Goal: Task Accomplishment & Management: Complete application form

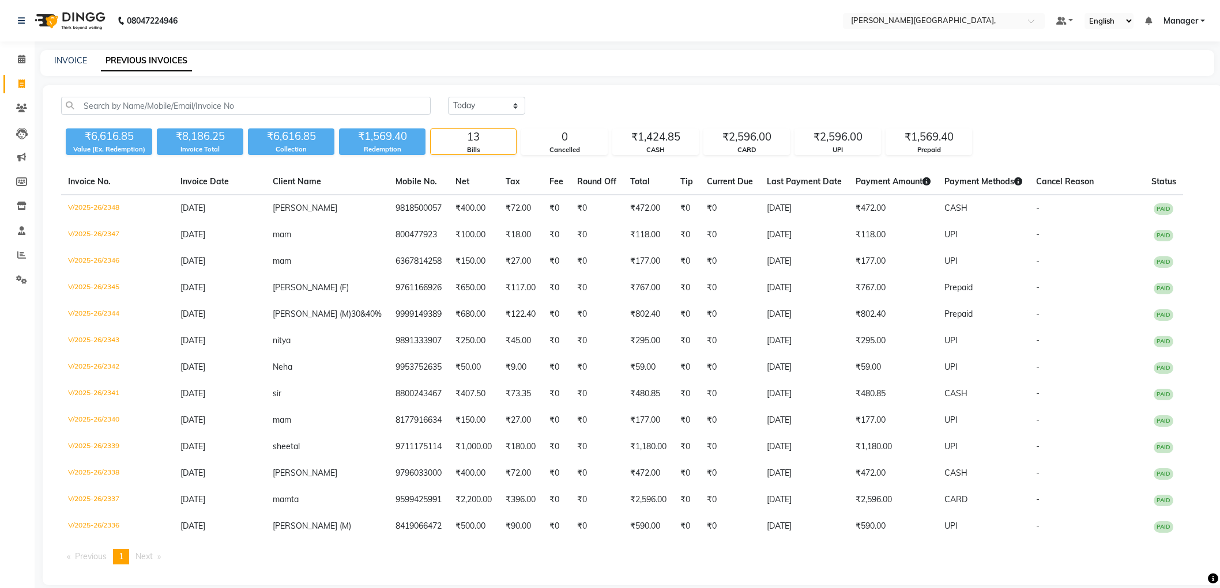
select select "yesterday"
click at [19, 83] on icon at bounding box center [21, 84] width 6 height 9
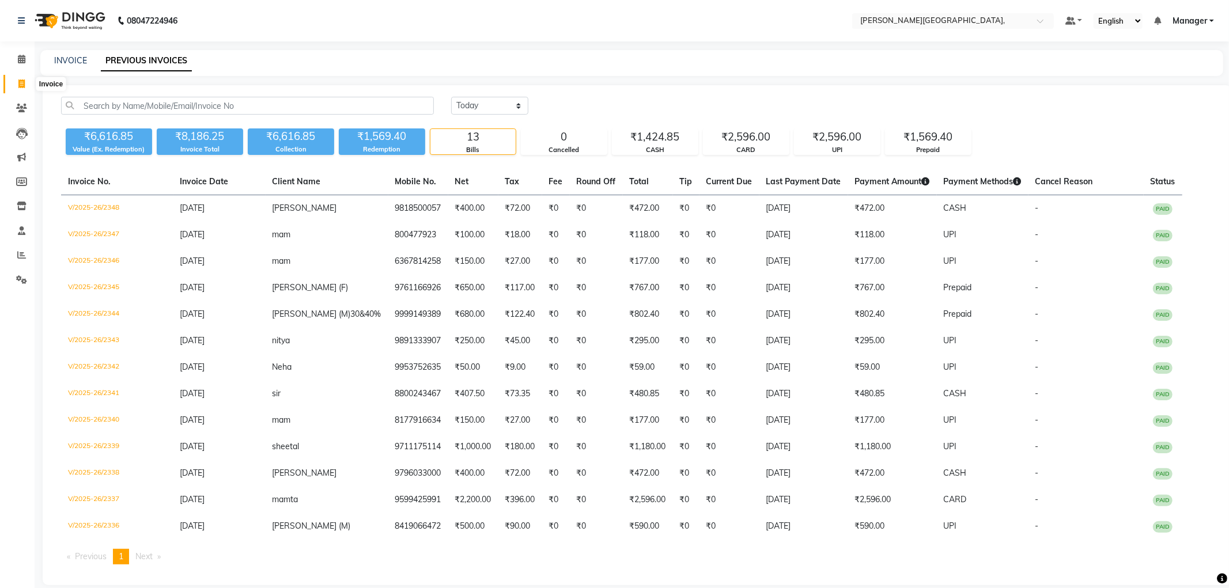
select select "6483"
select select "service"
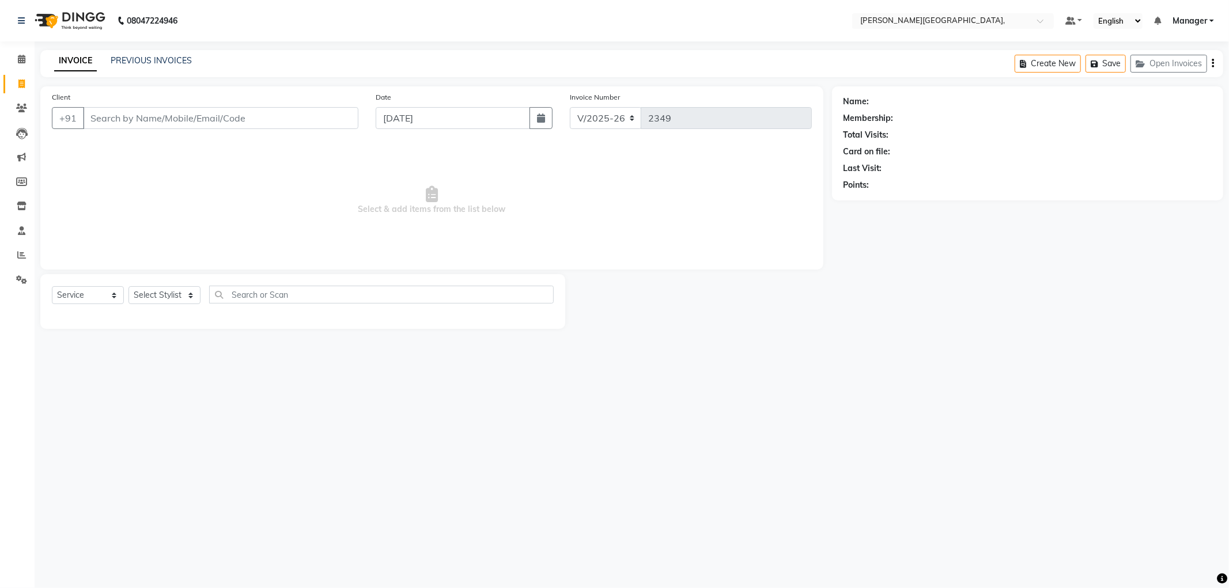
click at [19, 83] on icon at bounding box center [21, 84] width 6 height 9
select select "service"
select select "6483"
type input "2349"
click at [188, 295] on select "Select Stylist [PERSON_NAME] [PERSON_NAME] gungun nails Manager [PERSON_NAME]" at bounding box center [165, 295] width 72 height 18
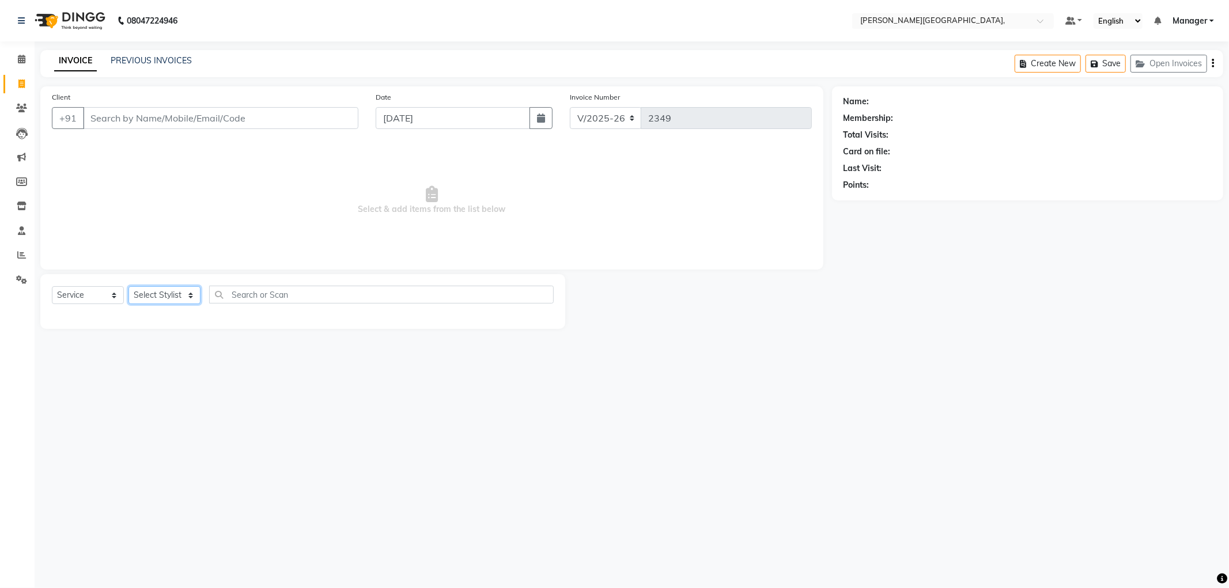
select select "51835"
click at [129, 287] on select "Select Stylist [PERSON_NAME] [PERSON_NAME] gungun nails Manager [PERSON_NAME]" at bounding box center [165, 295] width 72 height 18
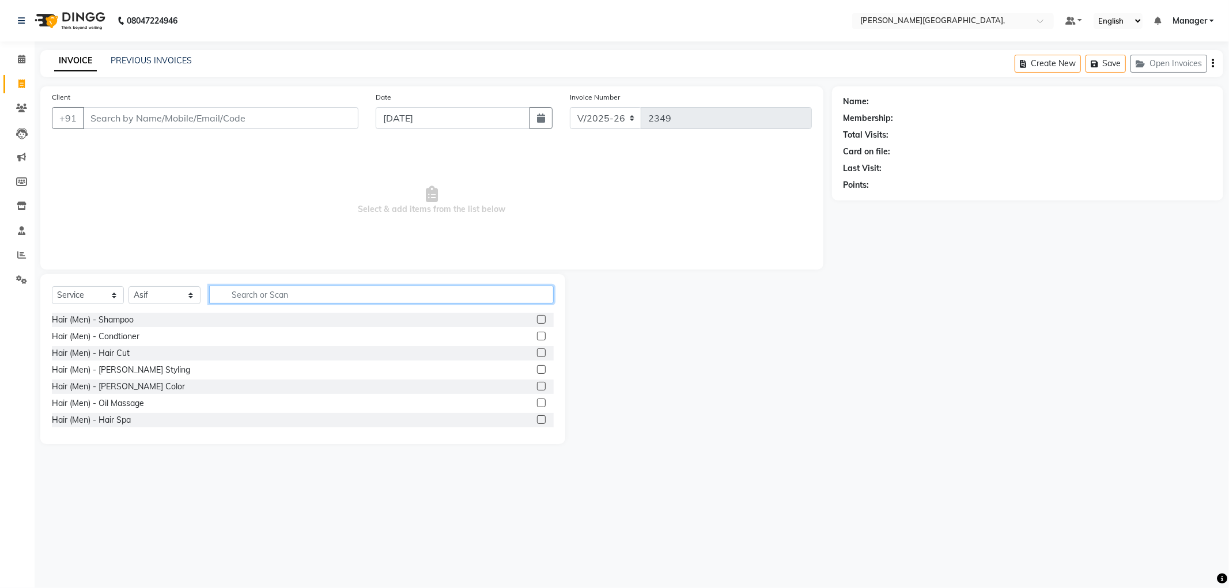
click at [245, 294] on input "text" at bounding box center [381, 295] width 345 height 18
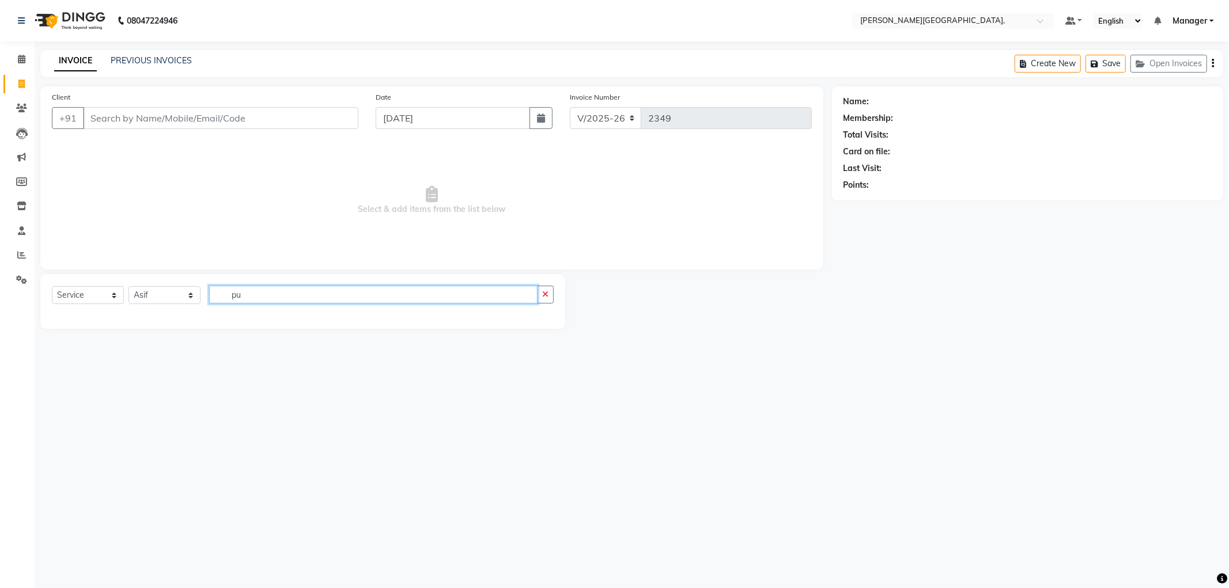
type input "p"
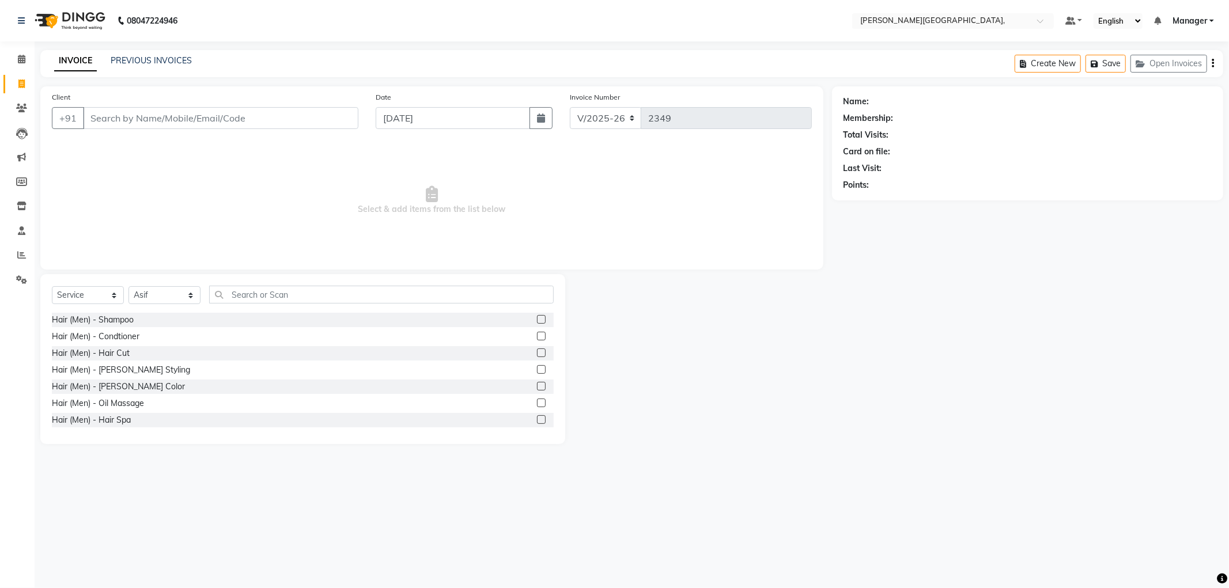
drag, startPoint x: 130, startPoint y: 160, endPoint x: 136, endPoint y: 170, distance: 11.7
click at [133, 173] on span "Select & add items from the list below" at bounding box center [432, 200] width 760 height 115
click at [188, 294] on select "Select Stylist [PERSON_NAME] [PERSON_NAME] gungun nails Manager [PERSON_NAME]" at bounding box center [165, 295] width 72 height 18
select select "90070"
click at [129, 287] on select "Select Stylist [PERSON_NAME] [PERSON_NAME] gungun nails Manager [PERSON_NAME]" at bounding box center [165, 295] width 72 height 18
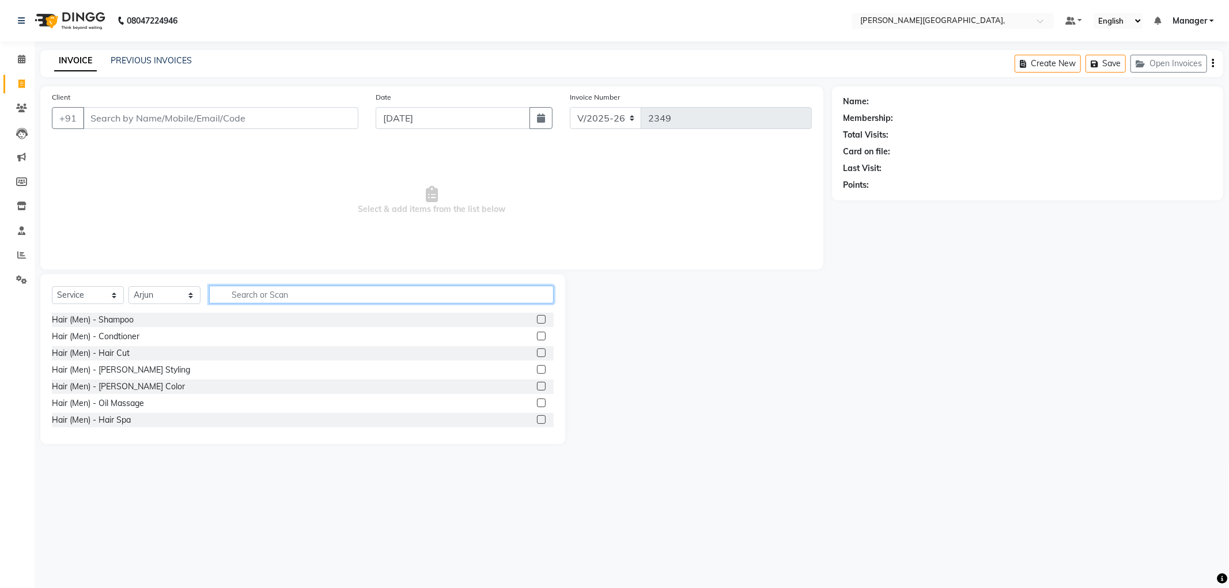
click at [225, 295] on input "text" at bounding box center [381, 295] width 345 height 18
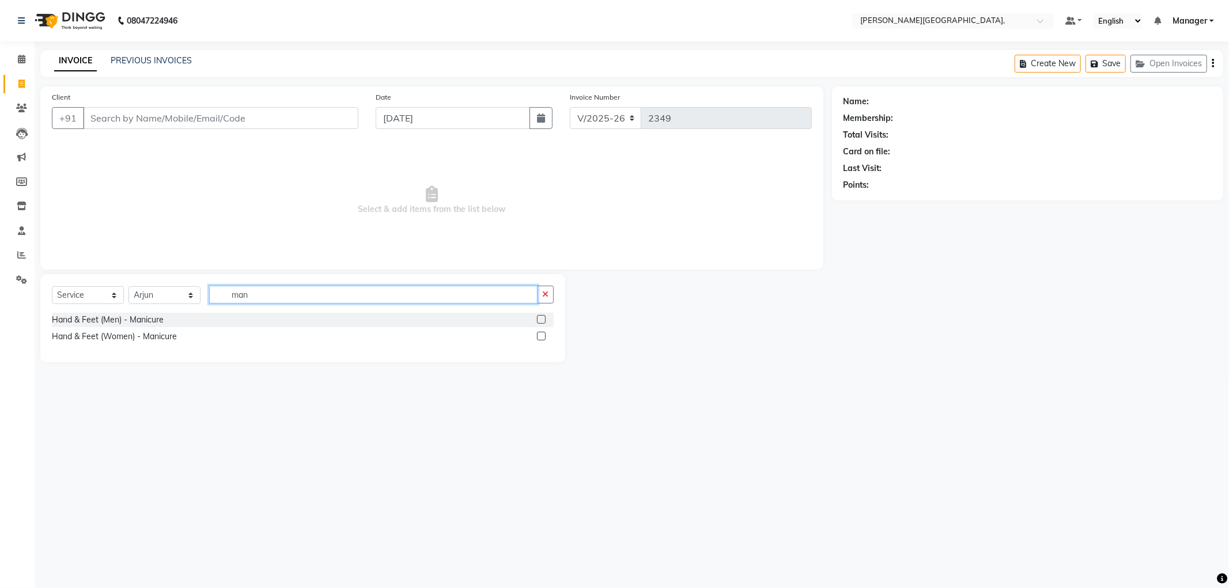
type input "man"
click at [541, 336] on label at bounding box center [541, 336] width 9 height 9
click at [541, 336] on input "checkbox" at bounding box center [540, 336] width 7 height 7
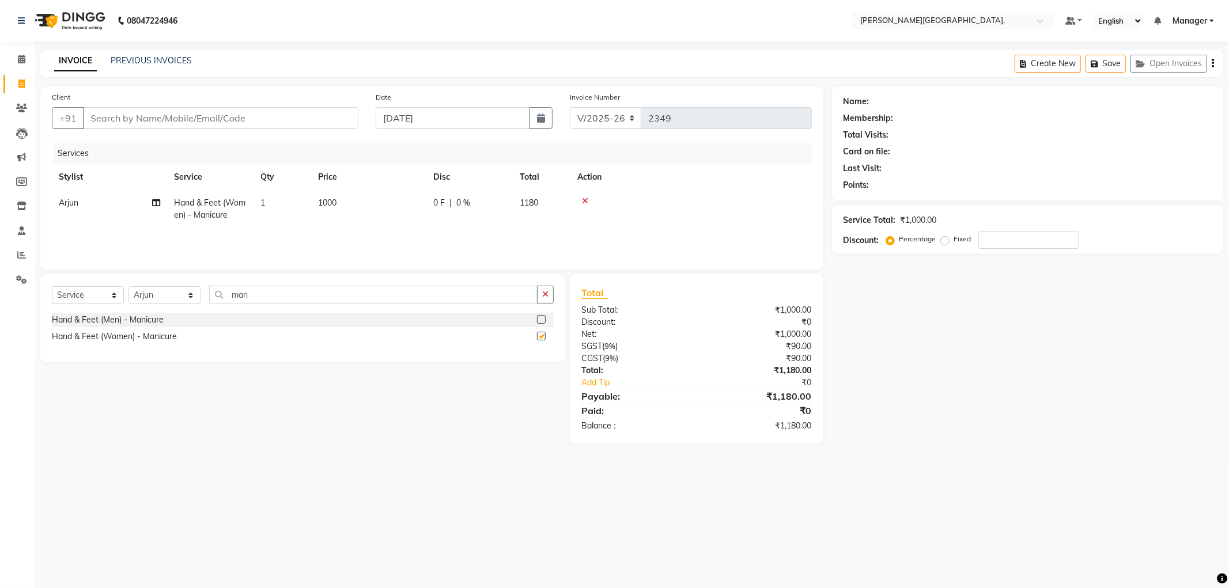
checkbox input "false"
click at [190, 295] on select "Select Stylist [PERSON_NAME] [PERSON_NAME] gungun nails Manager [PERSON_NAME]" at bounding box center [165, 295] width 72 height 18
select select "84516"
click at [129, 287] on select "Select Stylist [PERSON_NAME] [PERSON_NAME] gungun nails Manager [PERSON_NAME]" at bounding box center [165, 295] width 72 height 18
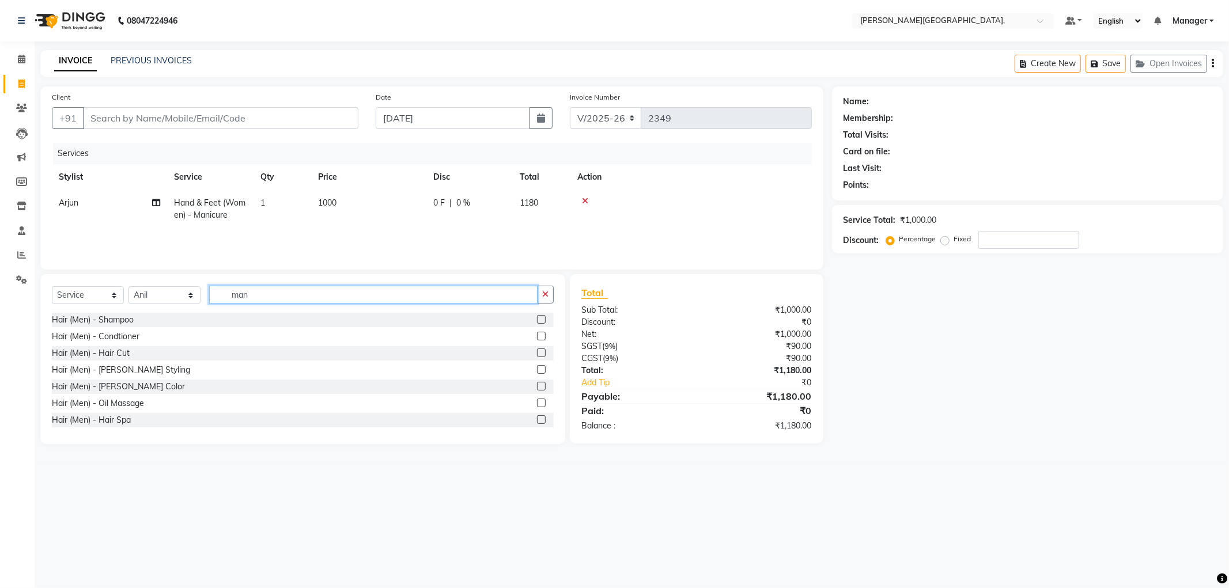
click at [262, 299] on input "man" at bounding box center [373, 295] width 329 height 18
type input "m"
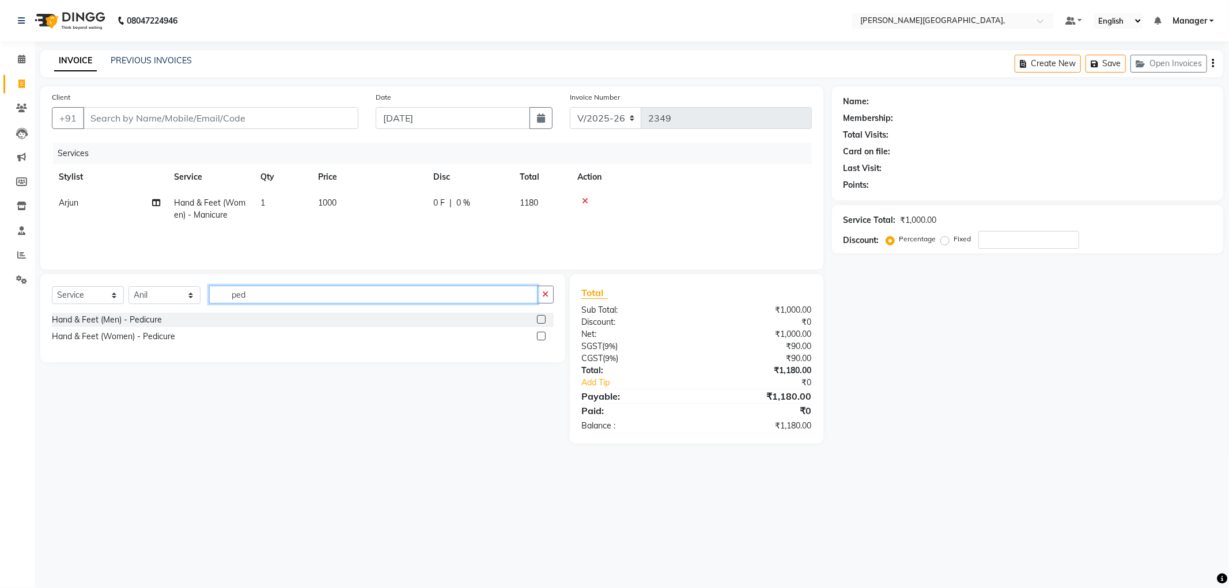
type input "ped"
click at [543, 336] on label at bounding box center [541, 336] width 9 height 9
click at [543, 336] on input "checkbox" at bounding box center [540, 336] width 7 height 7
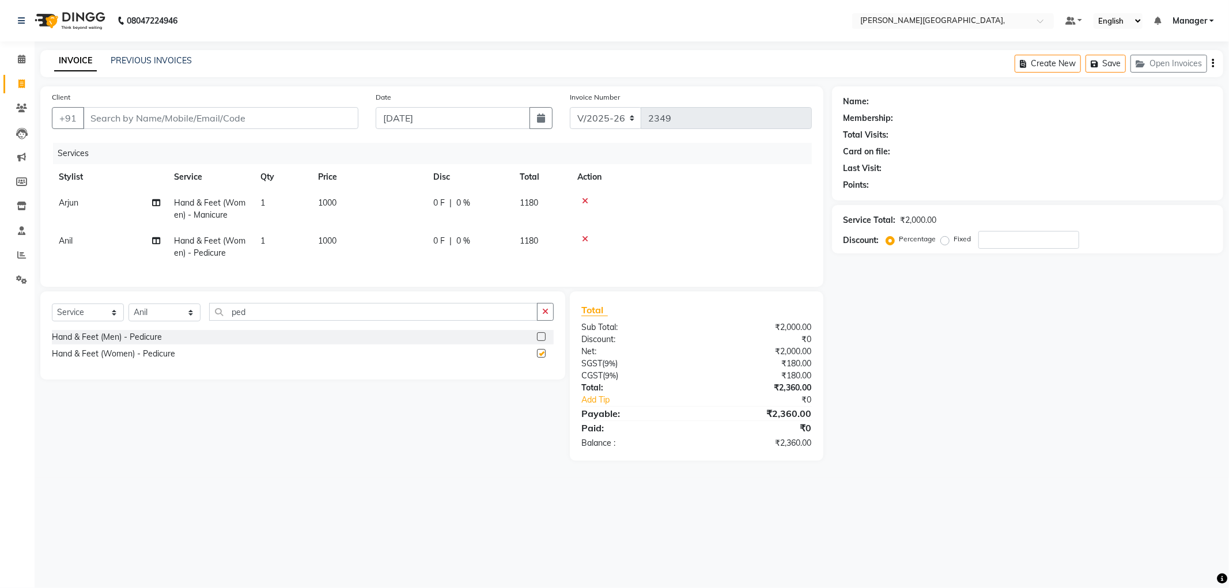
checkbox input "false"
click at [191, 322] on select "Select Stylist [PERSON_NAME] [PERSON_NAME] gungun nails Manager [PERSON_NAME]" at bounding box center [165, 313] width 72 height 18
select select "66243"
click at [129, 314] on select "Select Stylist [PERSON_NAME] [PERSON_NAME] gungun nails Manager [PERSON_NAME]" at bounding box center [165, 313] width 72 height 18
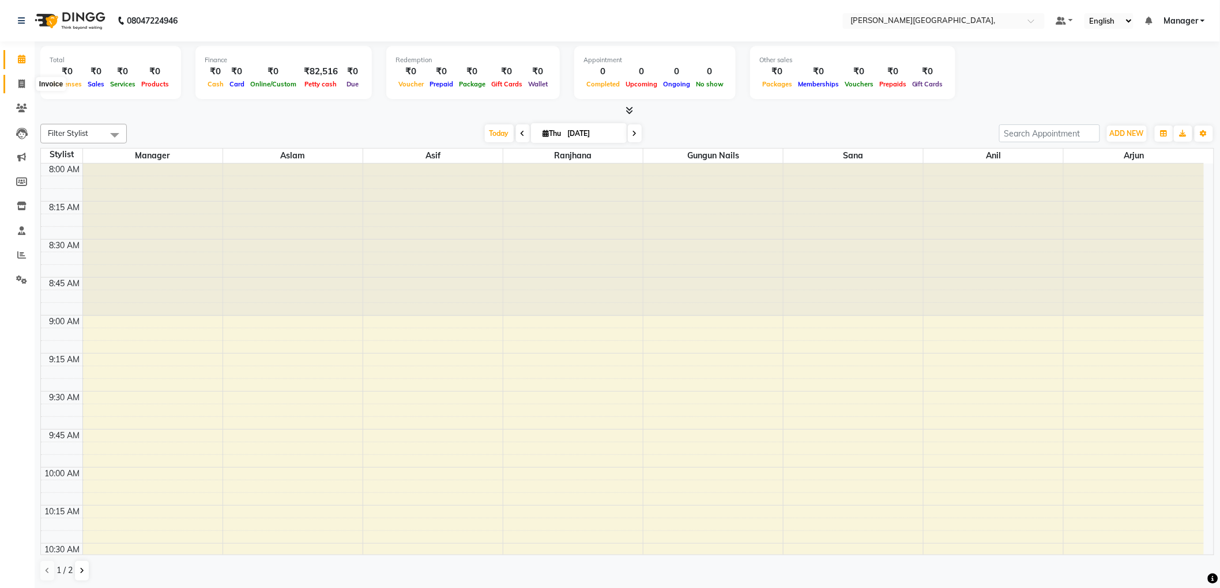
click at [25, 85] on span at bounding box center [22, 84] width 20 height 13
select select "6483"
select select "service"
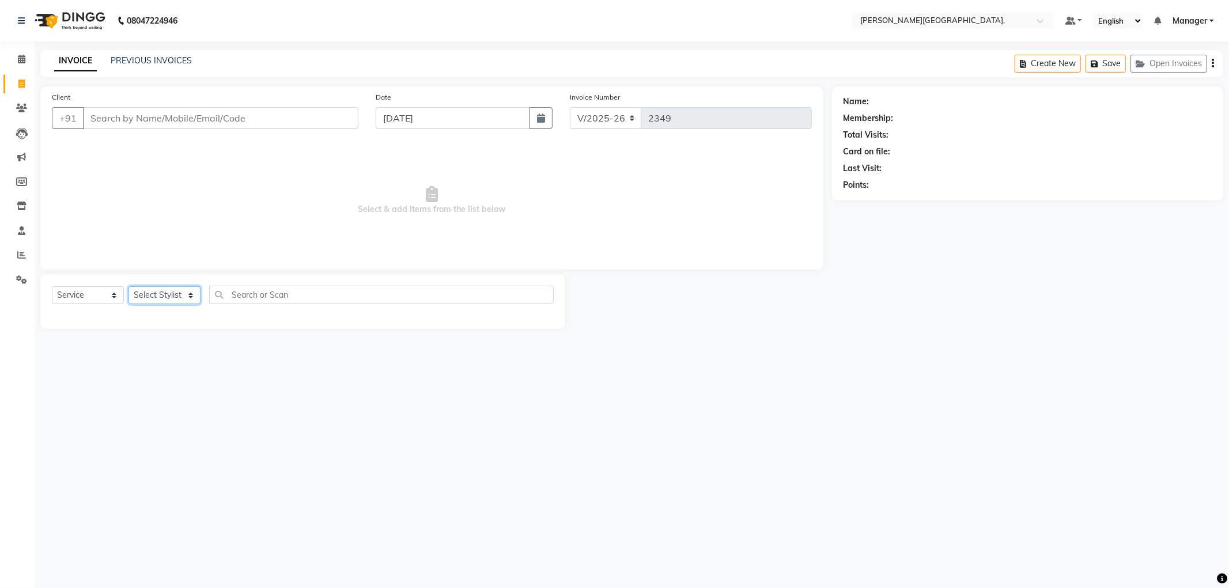
click at [193, 297] on select "Select Stylist [PERSON_NAME] [PERSON_NAME] gungun nails Manager [PERSON_NAME]" at bounding box center [165, 295] width 72 height 18
select select "49451"
click at [129, 287] on select "Select Stylist [PERSON_NAME] [PERSON_NAME] gungun nails Manager [PERSON_NAME]" at bounding box center [165, 295] width 72 height 18
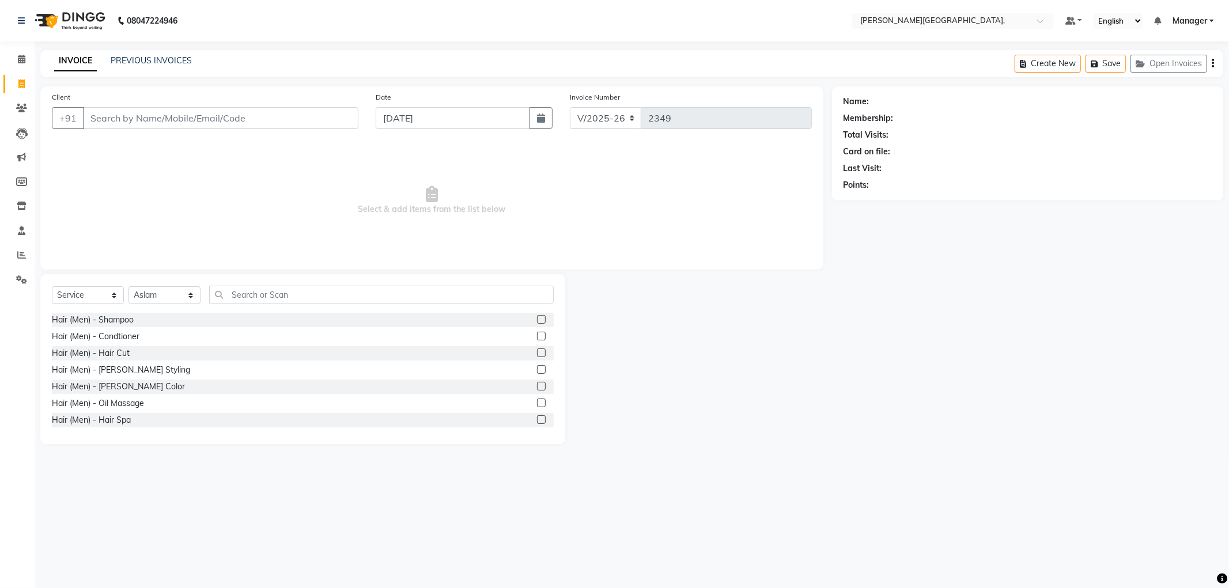
click at [537, 354] on label at bounding box center [541, 353] width 9 height 9
click at [537, 354] on input "checkbox" at bounding box center [540, 353] width 7 height 7
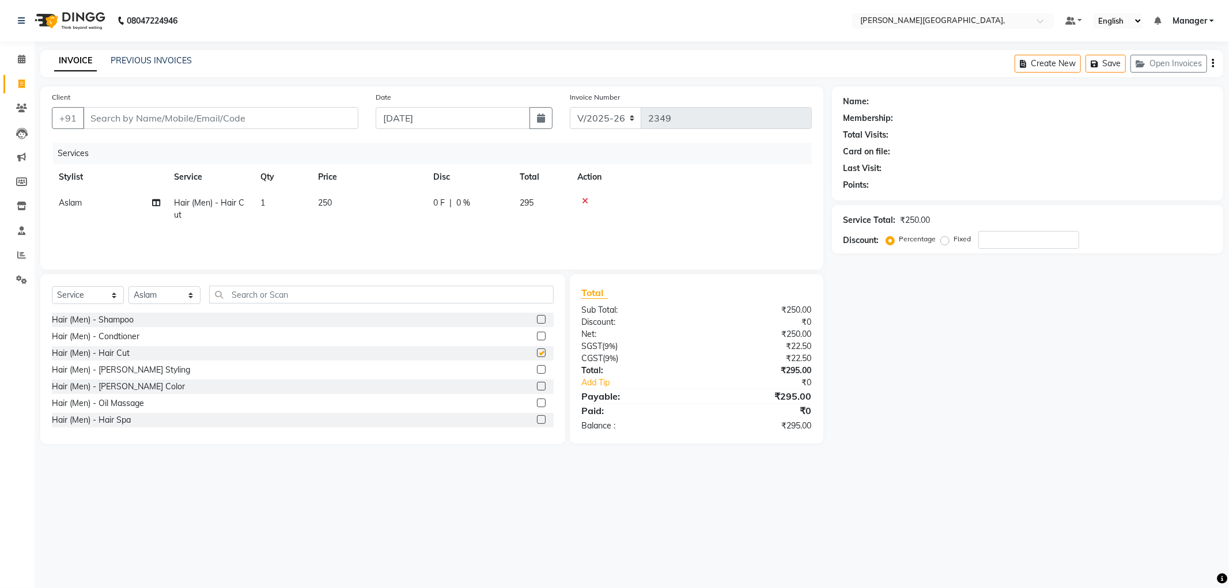
checkbox input "false"
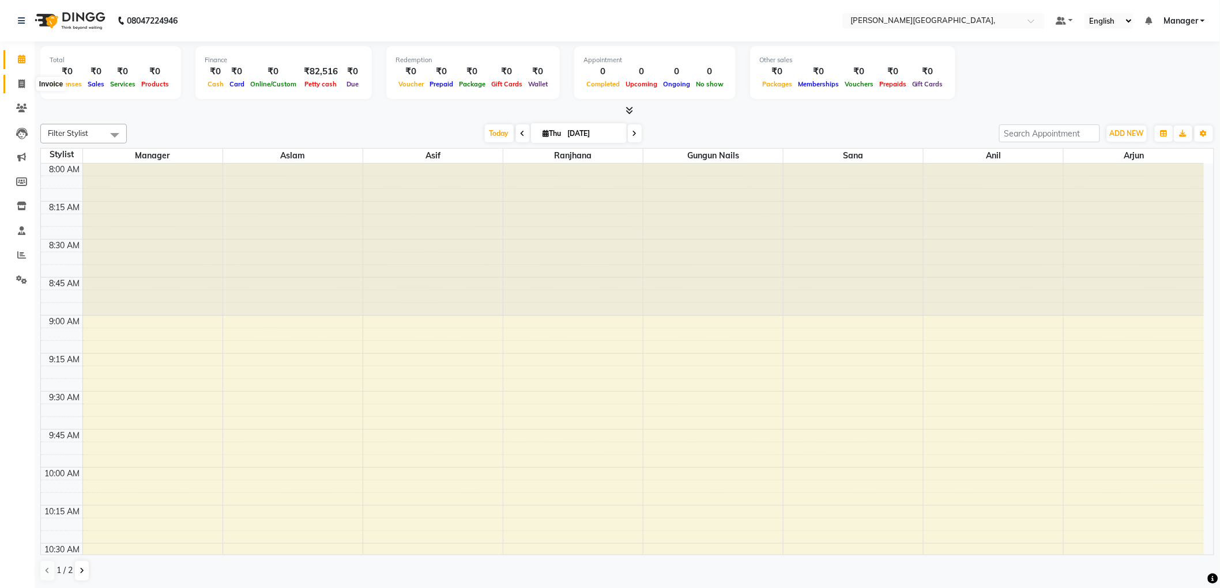
click at [22, 81] on icon at bounding box center [21, 84] width 6 height 9
select select "6483"
select select "service"
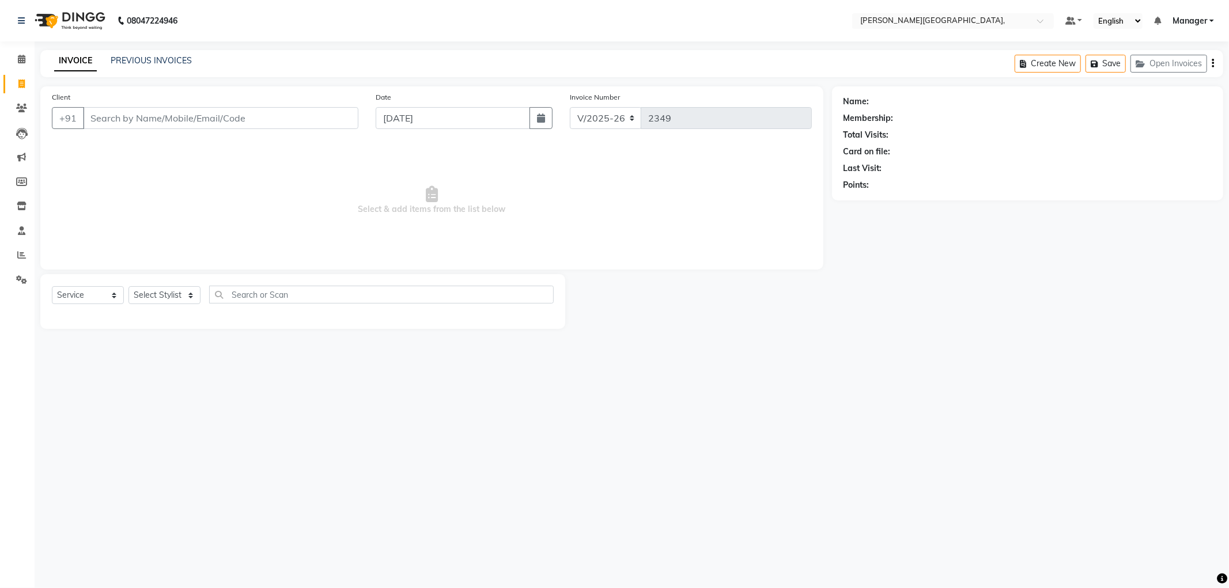
drag, startPoint x: 17, startPoint y: 81, endPoint x: 0, endPoint y: 32, distance: 52.0
click at [18, 81] on icon at bounding box center [21, 84] width 6 height 9
select select "service"
type input "2349"
select select "6483"
